Goal: Download file/media

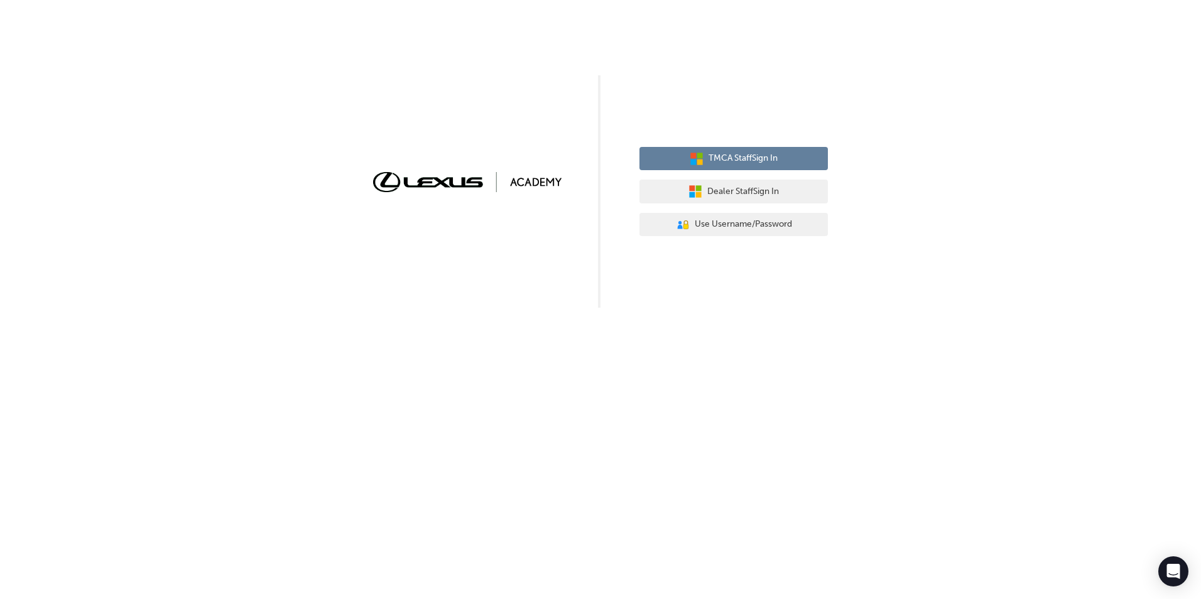
click at [730, 163] on span "TMCA Staff Sign In" at bounding box center [743, 158] width 69 height 14
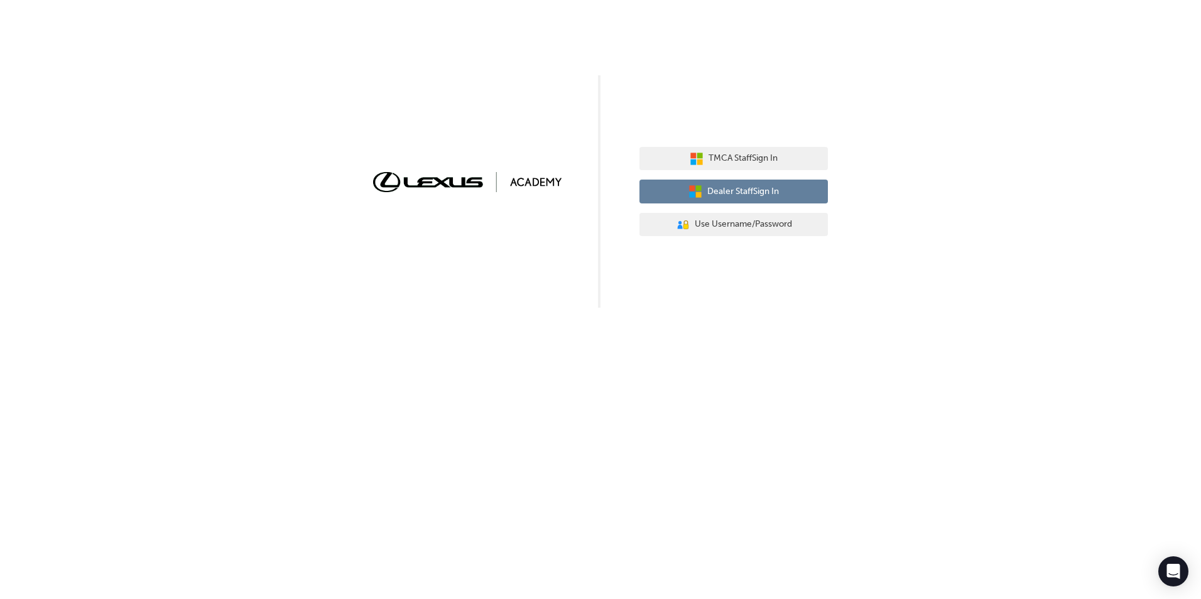
click at [736, 197] on span "Dealer Staff Sign In" at bounding box center [744, 192] width 72 height 14
